Goal: Information Seeking & Learning: Check status

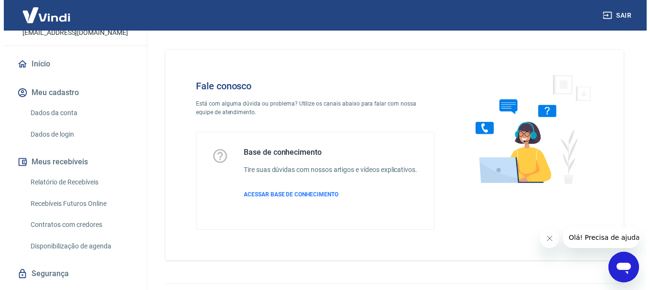
scroll to position [96, 0]
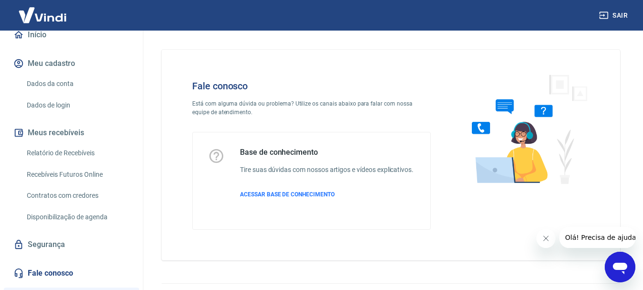
click at [75, 153] on link "Relatório de Recebíveis" at bounding box center [77, 153] width 108 height 20
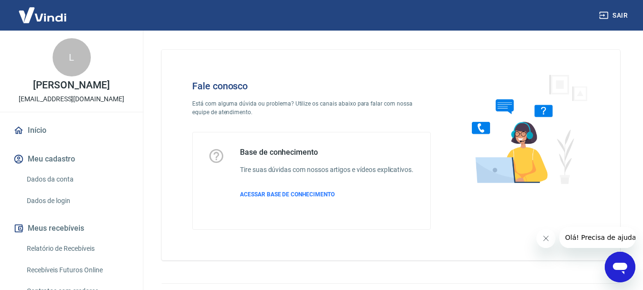
click at [31, 131] on link "Início" at bounding box center [71, 130] width 120 height 21
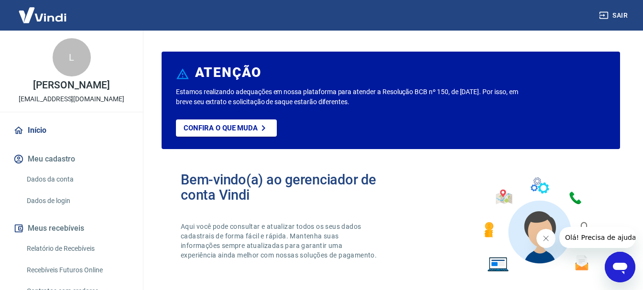
click at [40, 17] on img at bounding box center [42, 14] width 62 height 29
click at [49, 19] on img at bounding box center [42, 14] width 62 height 29
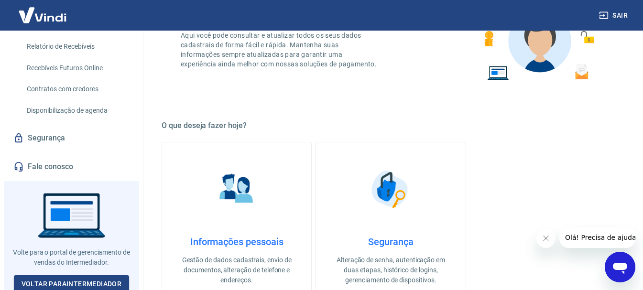
scroll to position [205, 0]
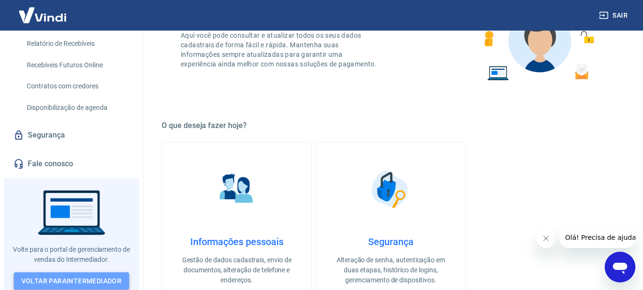
click at [95, 279] on link "Voltar para Intermediador" at bounding box center [72, 281] width 116 height 18
